Goal: Task Accomplishment & Management: Use online tool/utility

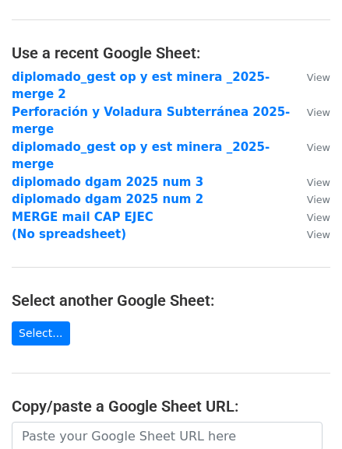
scroll to position [141, 0]
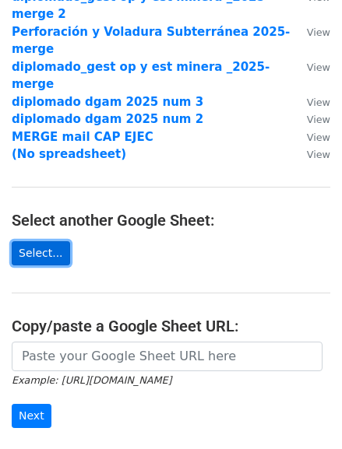
click at [45, 241] on link "Select..." at bounding box center [41, 253] width 58 height 24
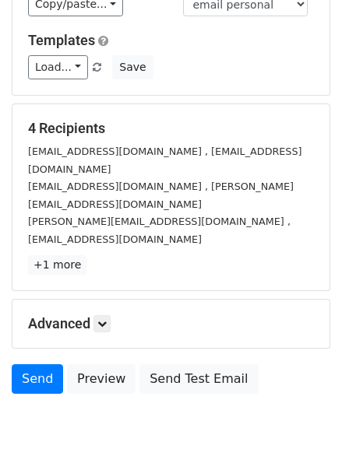
scroll to position [153, 0]
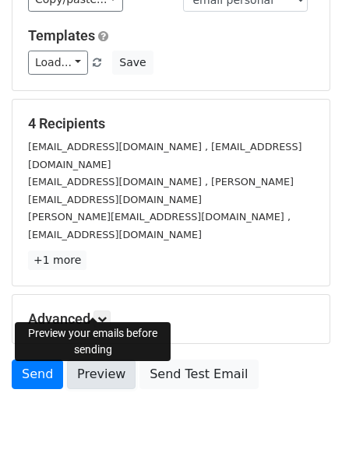
click at [91, 360] on link "Preview" at bounding box center [101, 375] width 68 height 30
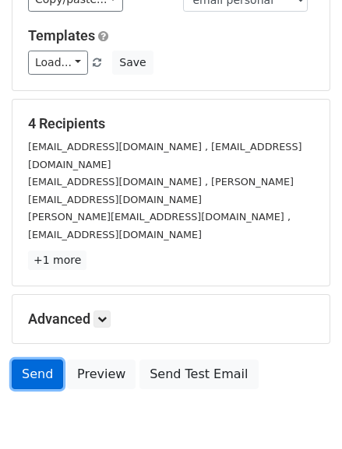
click at [40, 360] on link "Send" at bounding box center [37, 375] width 51 height 30
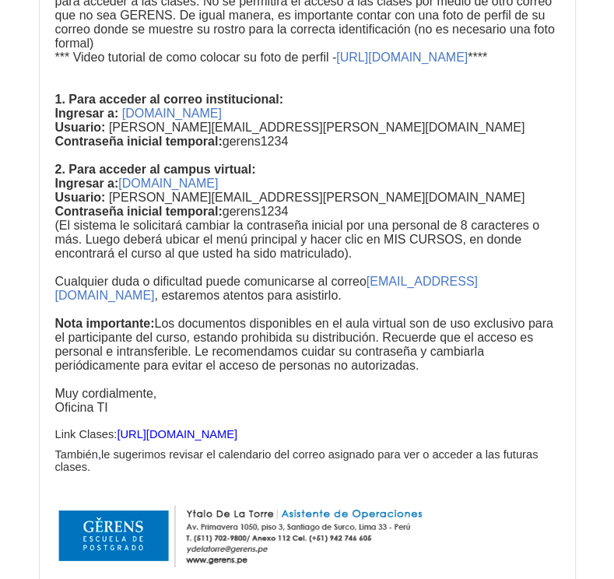
scroll to position [3408, 0]
